Goal: Navigation & Orientation: Find specific page/section

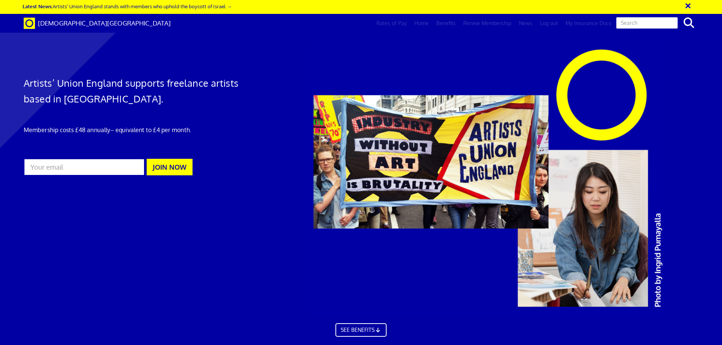
scroll to position [0, 12]
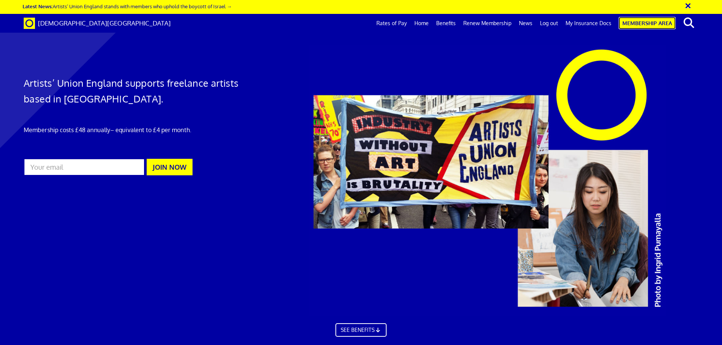
click at [651, 23] on link "Membership Area" at bounding box center [646, 23] width 57 height 12
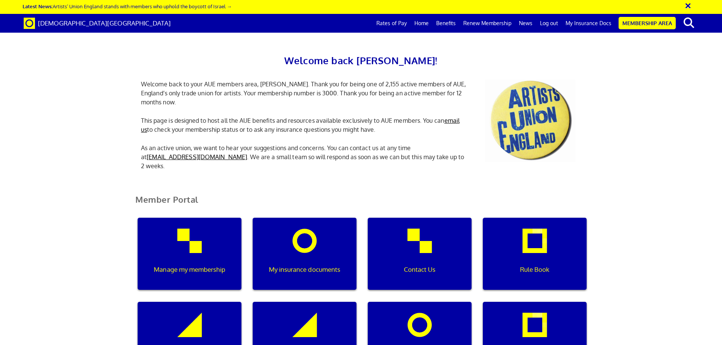
scroll to position [0, 2]
click at [300, 246] on div "My insurance documents" at bounding box center [305, 254] width 104 height 72
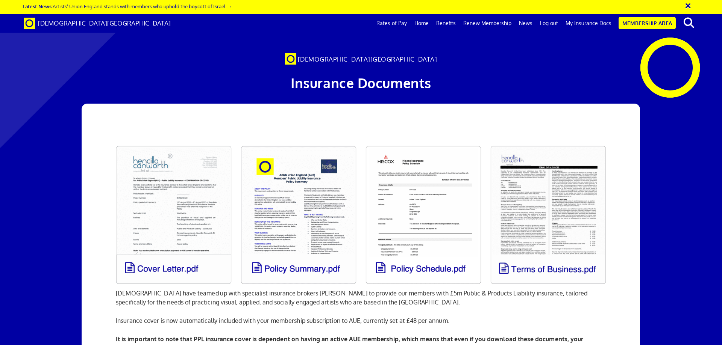
scroll to position [150, 0]
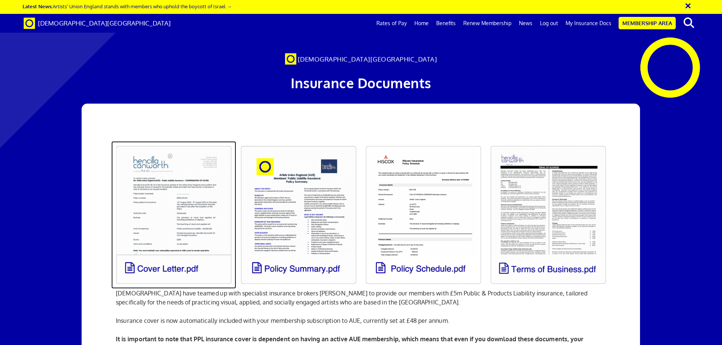
click at [169, 141] on link at bounding box center [173, 215] width 125 height 148
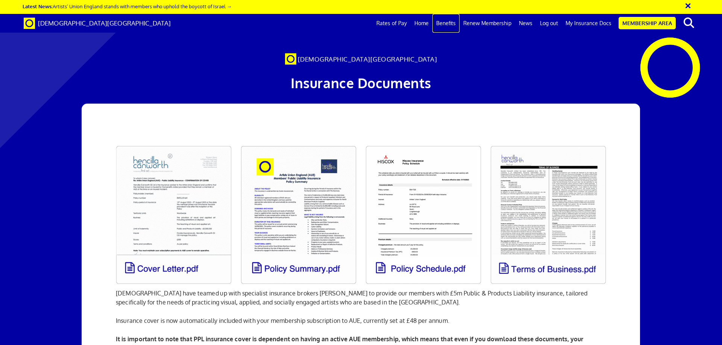
click at [453, 21] on link "Benefits" at bounding box center [445, 23] width 27 height 19
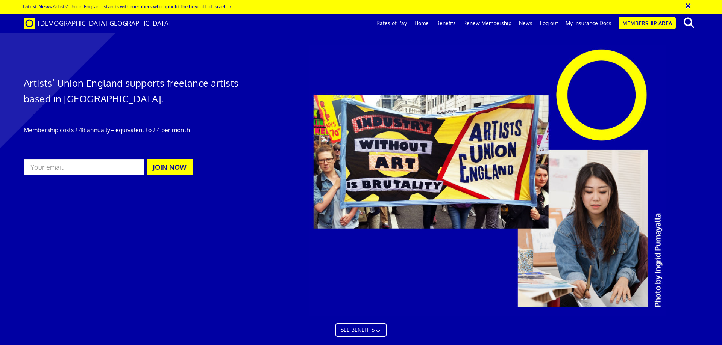
scroll to position [0, 12]
click at [424, 23] on link "Home" at bounding box center [422, 23] width 22 height 19
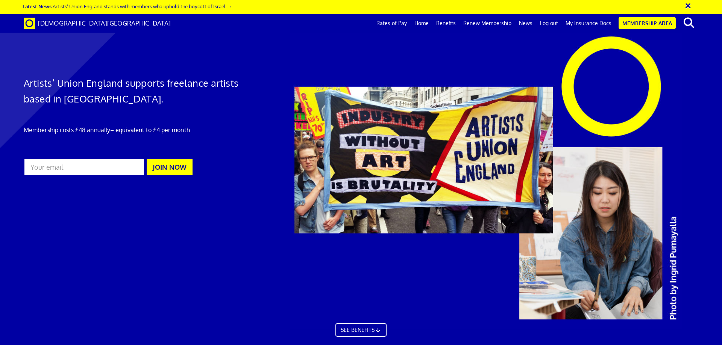
scroll to position [75, 0]
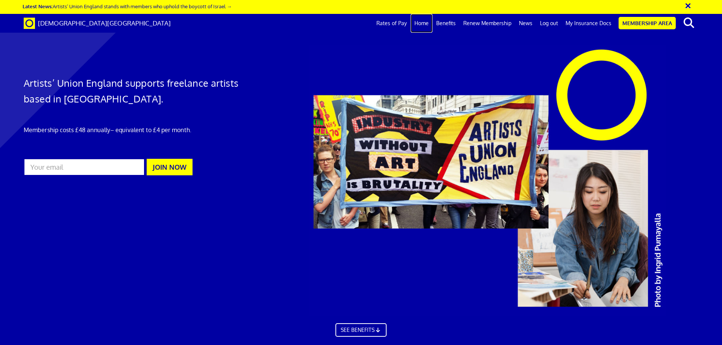
click at [424, 21] on link "Home" at bounding box center [422, 23] width 22 height 19
click at [453, 23] on link "Benefits" at bounding box center [445, 23] width 27 height 19
click at [533, 23] on link "News" at bounding box center [525, 23] width 21 height 19
